Goal: Task Accomplishment & Management: Complete application form

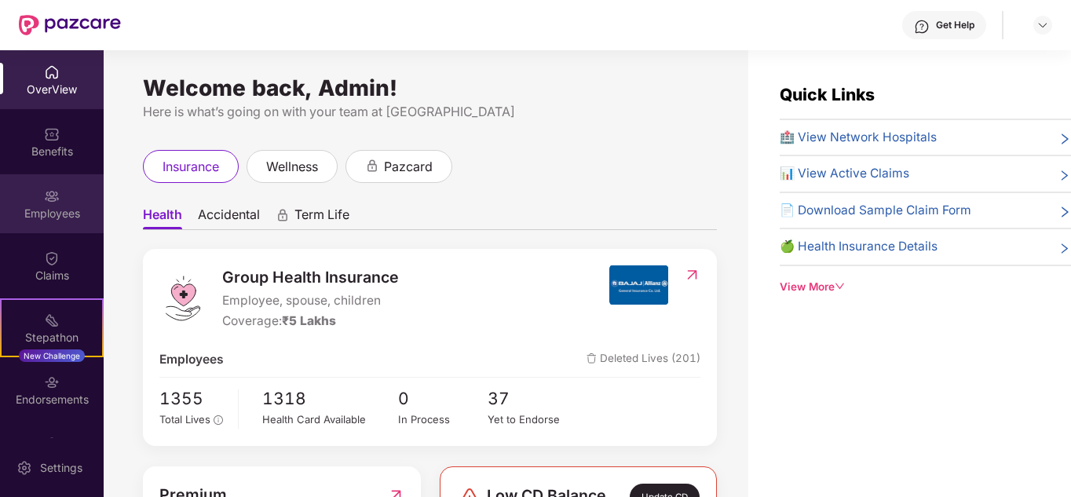
click at [68, 203] on div "Employees" at bounding box center [52, 203] width 104 height 59
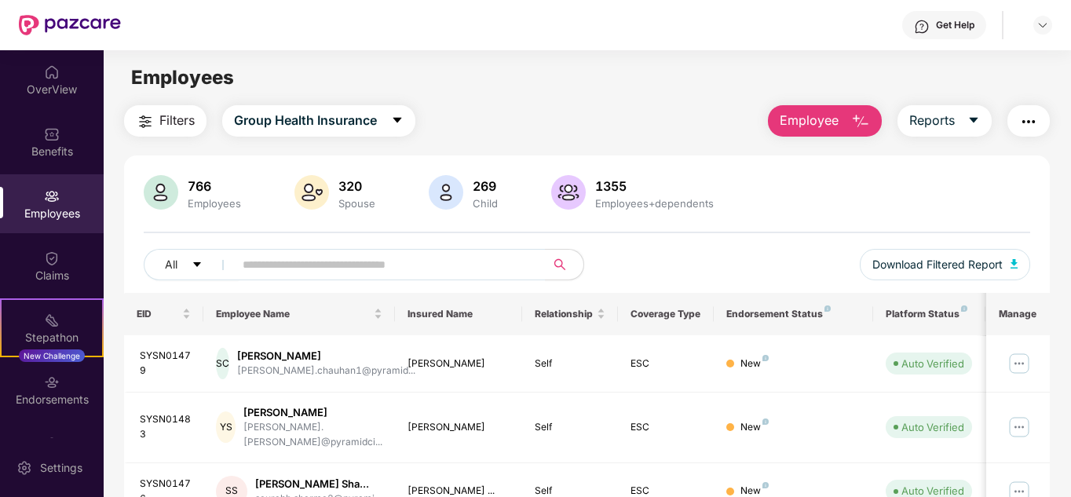
click at [852, 118] on img "button" at bounding box center [860, 121] width 19 height 19
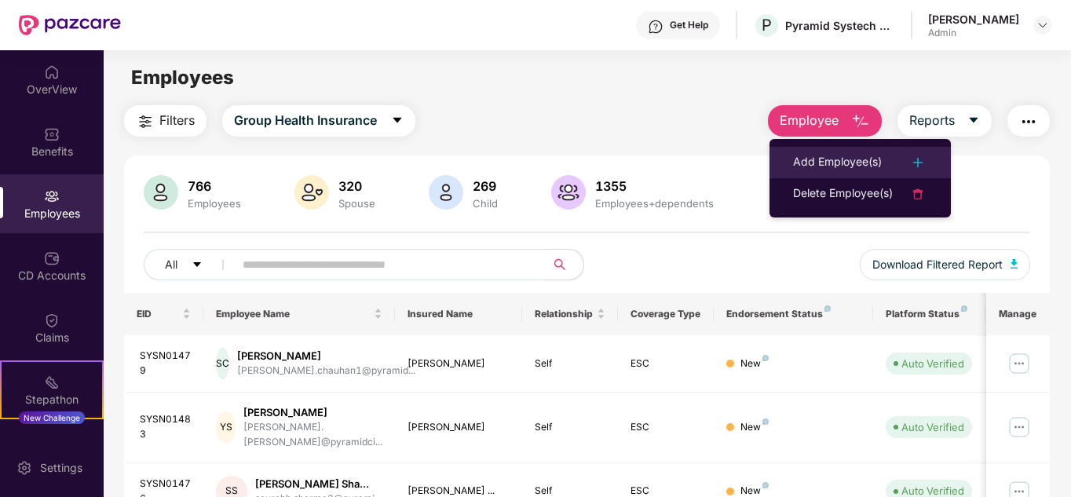
click at [846, 168] on div "Add Employee(s)" at bounding box center [837, 162] width 89 height 19
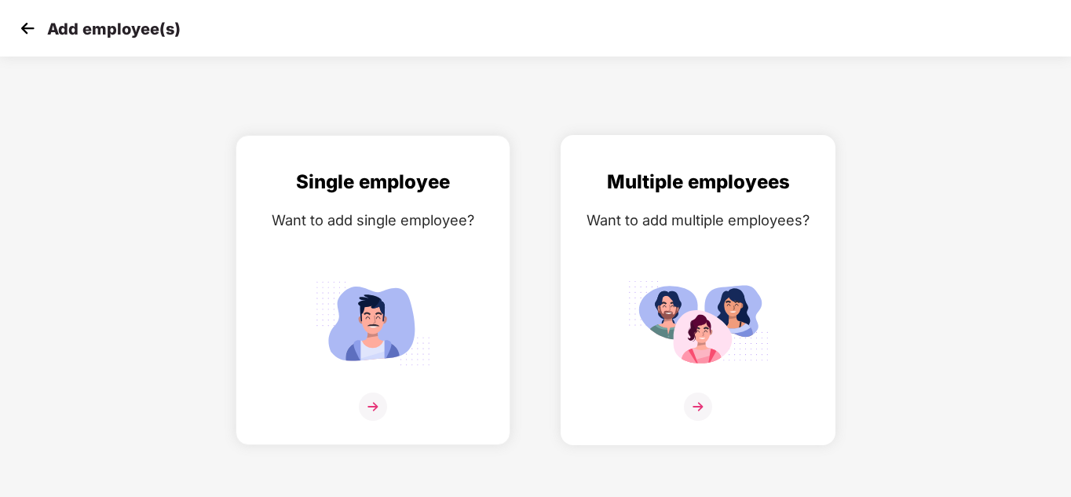
click at [703, 400] on img at bounding box center [698, 407] width 28 height 28
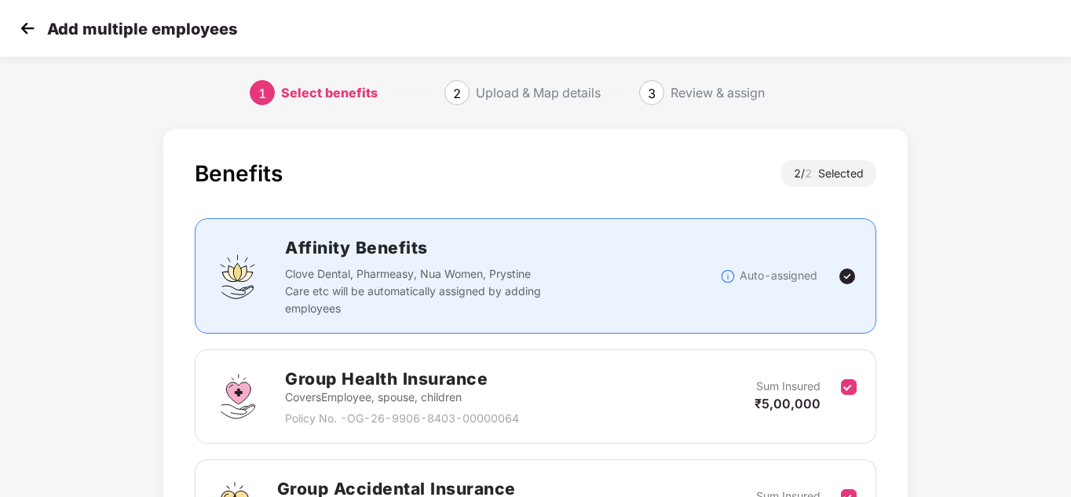
click at [1066, 440] on div "Benefits 2 / 2 Selected Affinity Benefits Clove Dental, Pharmeasy, Nua Women, P…" at bounding box center [535, 405] width 1071 height 569
drag, startPoint x: 1068, startPoint y: 460, endPoint x: 1069, endPoint y: 375, distance: 85.6
click at [1069, 375] on html "Add multiple employees 1 Select benefits 2 Upload & Map details 3 Review & assi…" at bounding box center [535, 248] width 1071 height 497
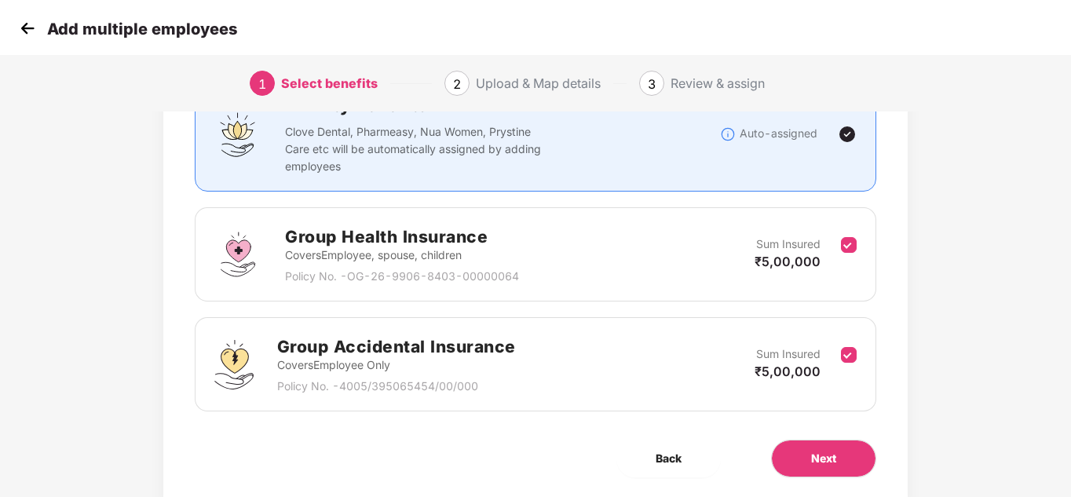
scroll to position [193, 2]
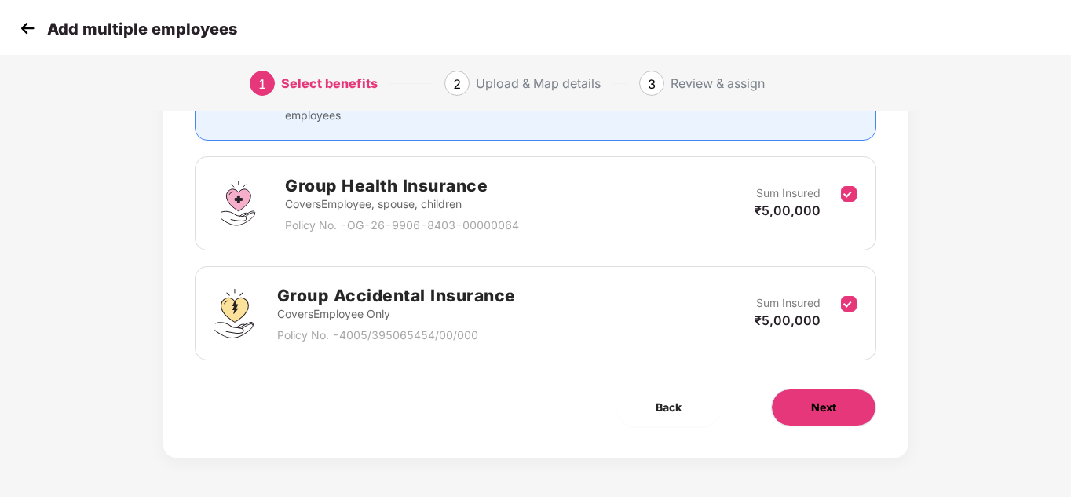
click at [842, 394] on button "Next" at bounding box center [823, 408] width 105 height 38
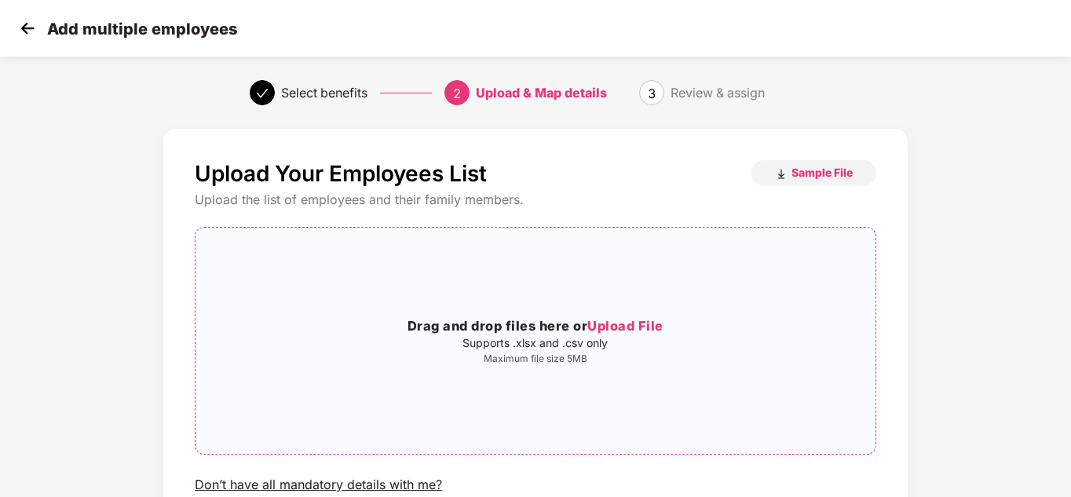
click at [616, 322] on span "Upload File" at bounding box center [625, 326] width 76 height 16
click at [1069, 408] on html "Add multiple employees Select benefits 2 Upload & Map details 3 Review & assign…" at bounding box center [535, 248] width 1071 height 497
click at [1069, 417] on html "Add multiple employees Select benefits 2 Upload & Map details 3 Review & assign…" at bounding box center [535, 248] width 1071 height 497
drag, startPoint x: 1069, startPoint y: 417, endPoint x: 1069, endPoint y: 400, distance: 16.5
click at [1069, 400] on html "Add multiple employees Select benefits 2 Upload & Map details 3 Review & assign…" at bounding box center [535, 248] width 1071 height 497
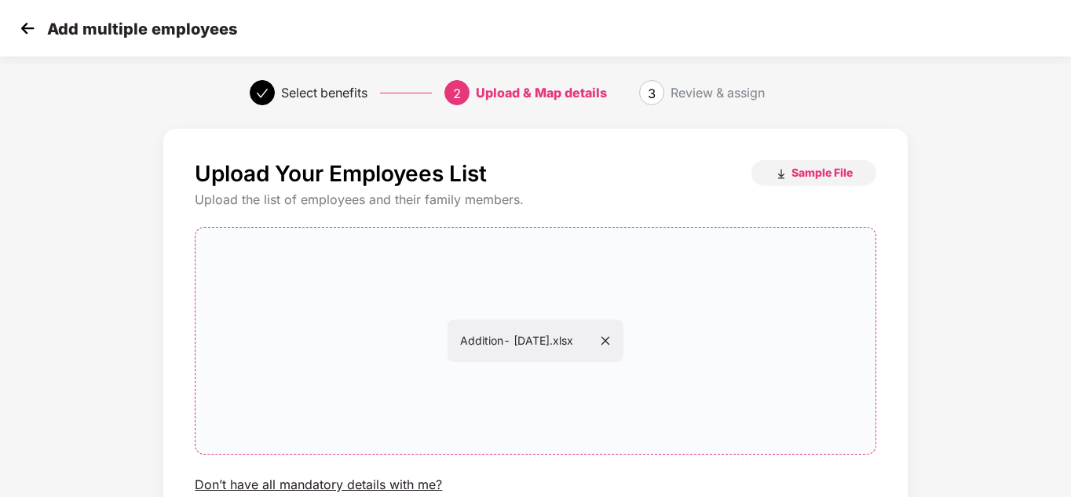
click at [1069, 400] on html "Add multiple employees Select benefits 2 Upload & Map details 3 Review & assign…" at bounding box center [535, 248] width 1071 height 497
click at [1070, 408] on html "Add multiple employees Select benefits 2 Upload & Map details 3 Review & assign…" at bounding box center [535, 248] width 1071 height 497
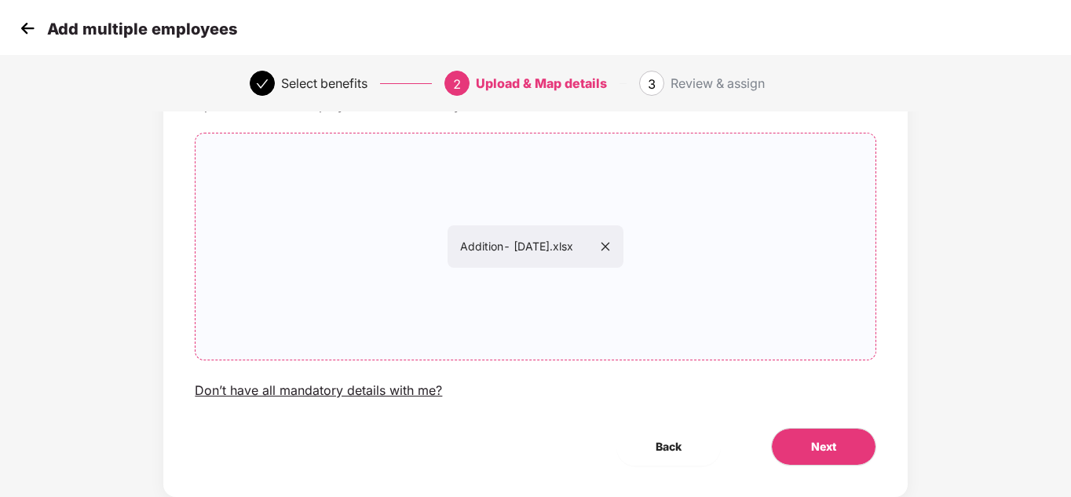
scroll to position [133, 2]
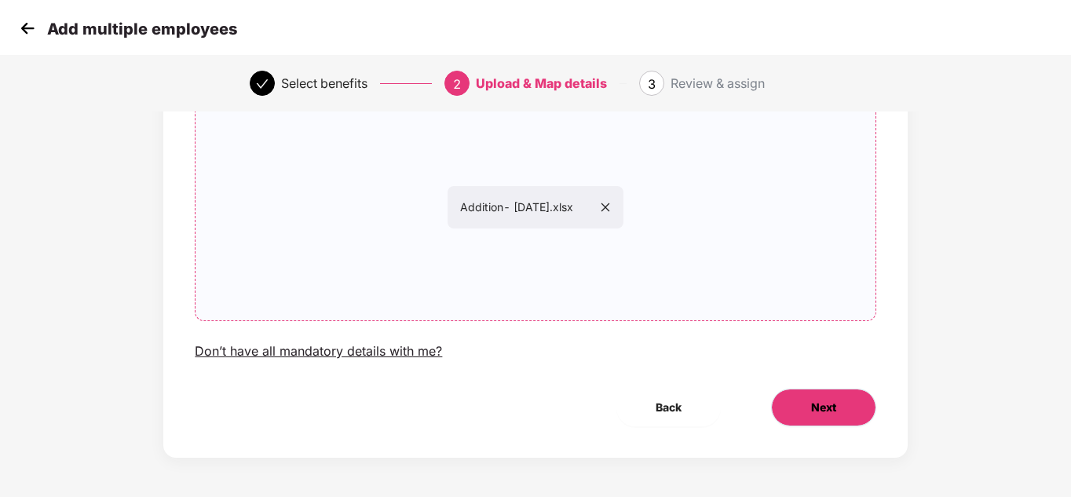
click at [851, 413] on button "Next" at bounding box center [823, 408] width 105 height 38
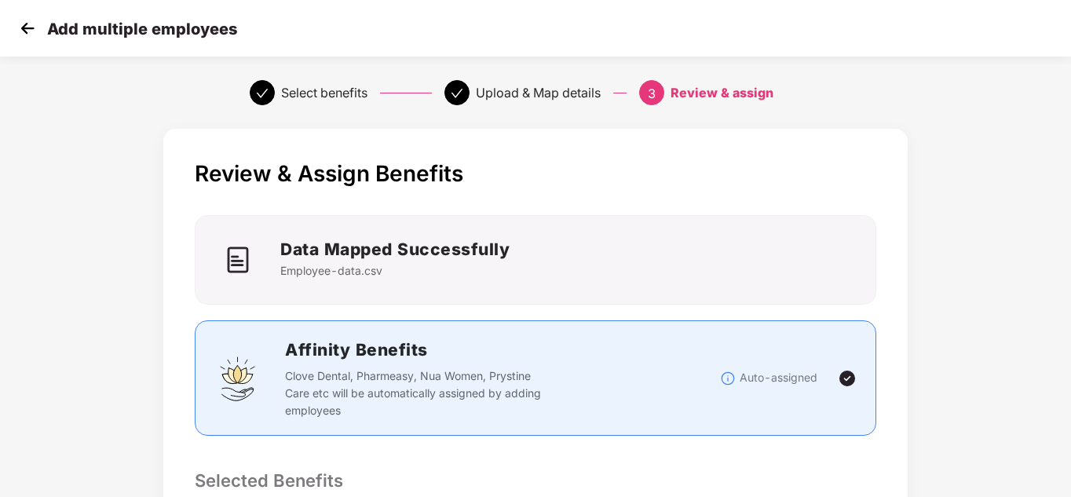
scroll to position [435, 2]
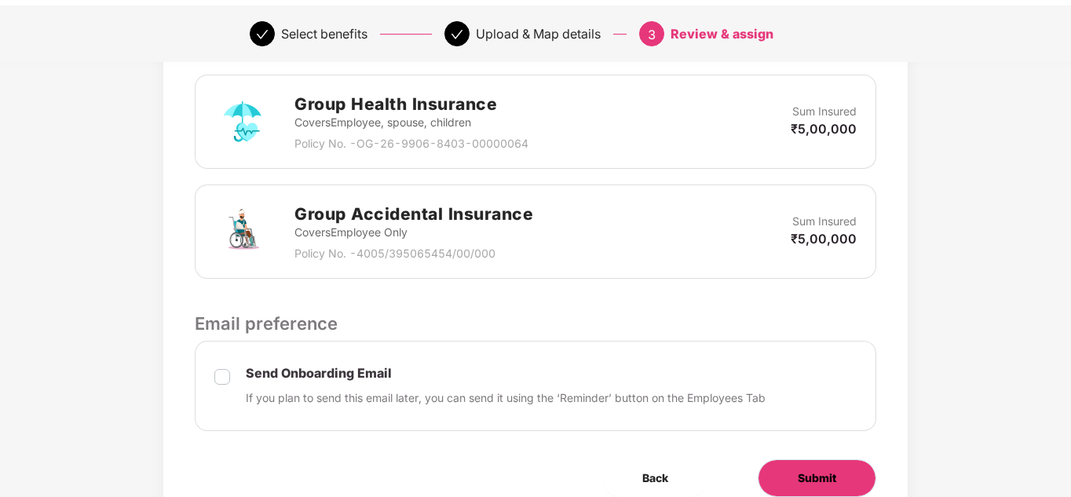
click at [794, 474] on button "Submit" at bounding box center [817, 478] width 119 height 38
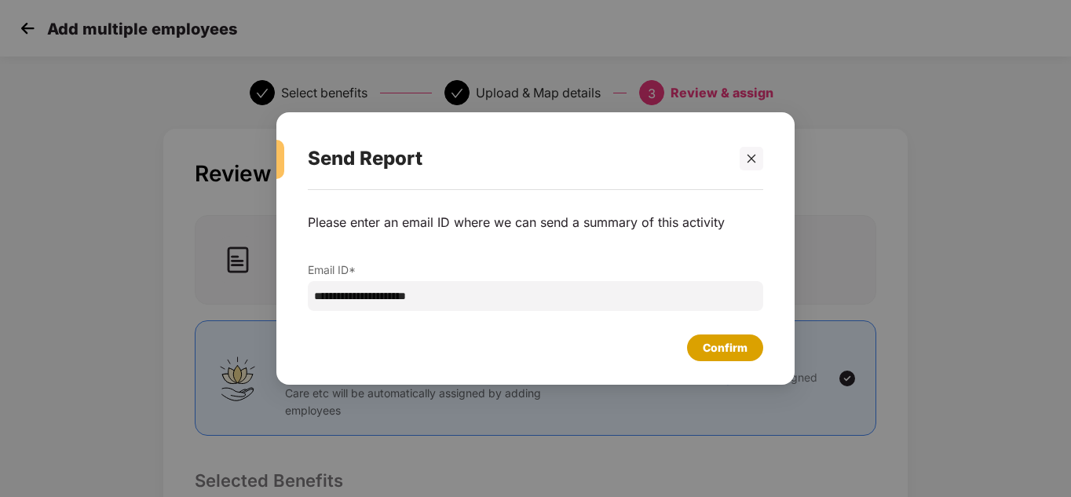
click at [718, 353] on div "Confirm" at bounding box center [725, 347] width 45 height 17
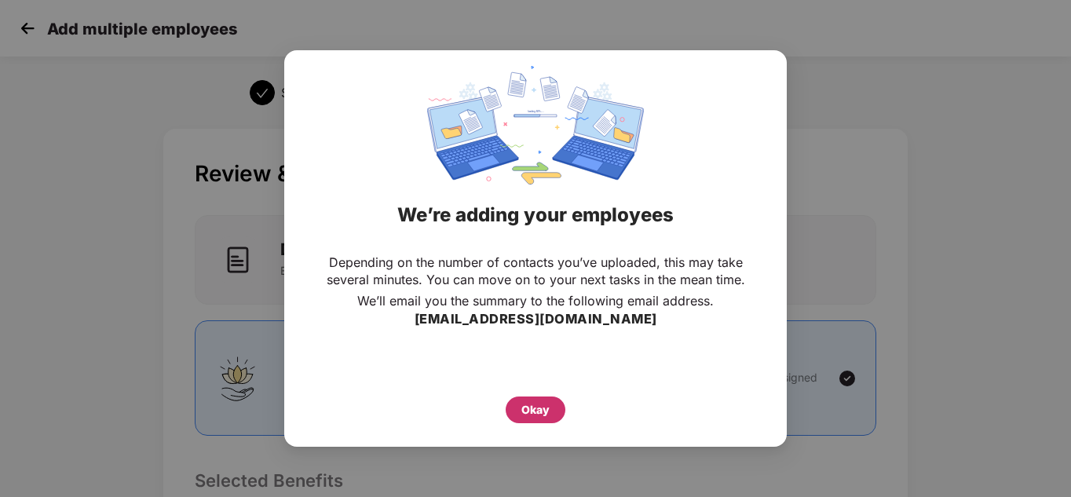
click at [526, 407] on div "Okay" at bounding box center [535, 409] width 28 height 17
